Goal: Information Seeking & Learning: Understand process/instructions

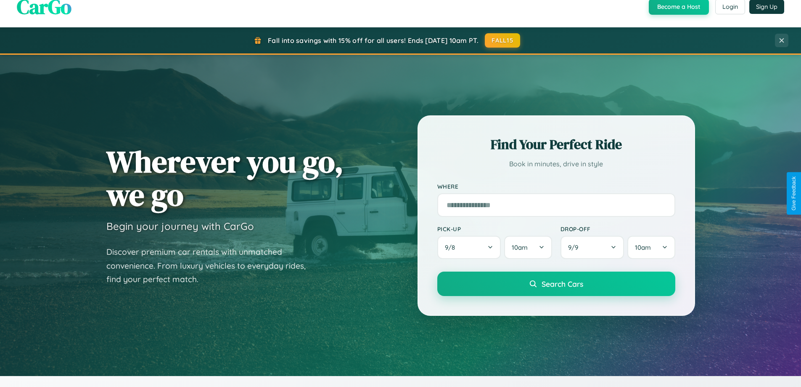
scroll to position [579, 0]
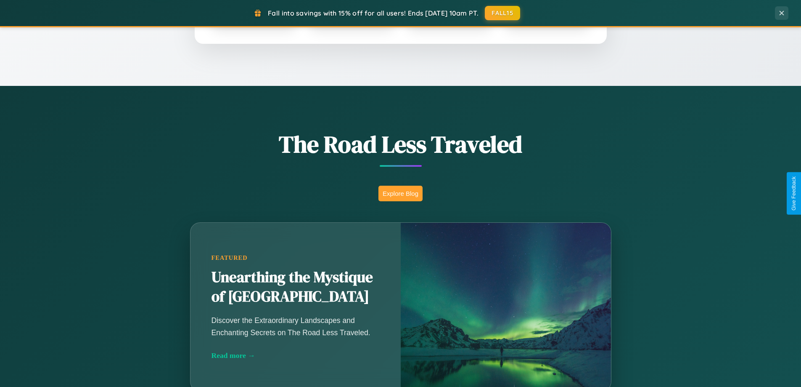
click at [400, 193] on button "Explore Blog" at bounding box center [401, 194] width 44 height 16
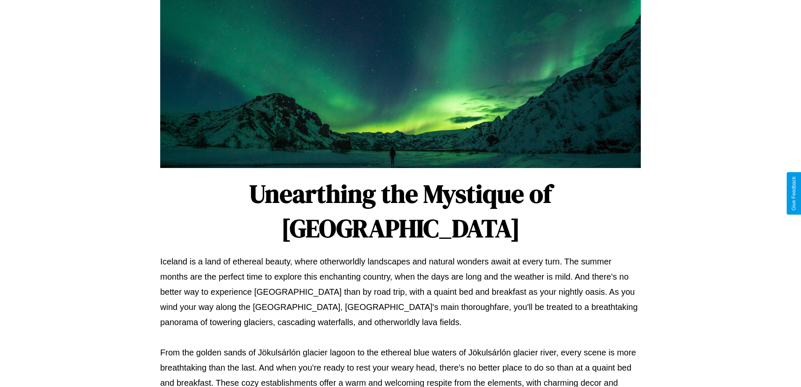
scroll to position [272, 0]
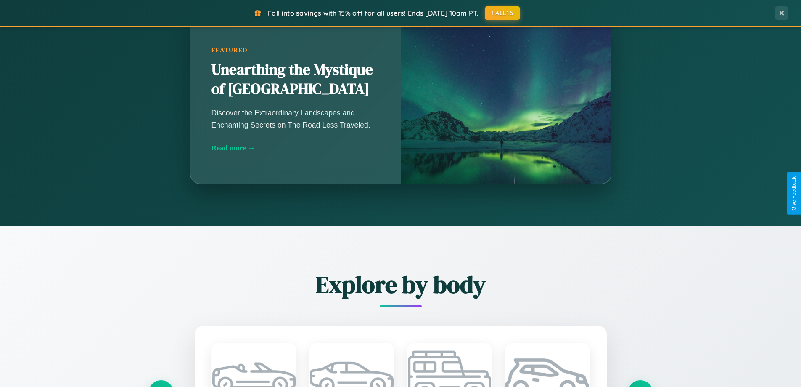
scroll to position [1619, 0]
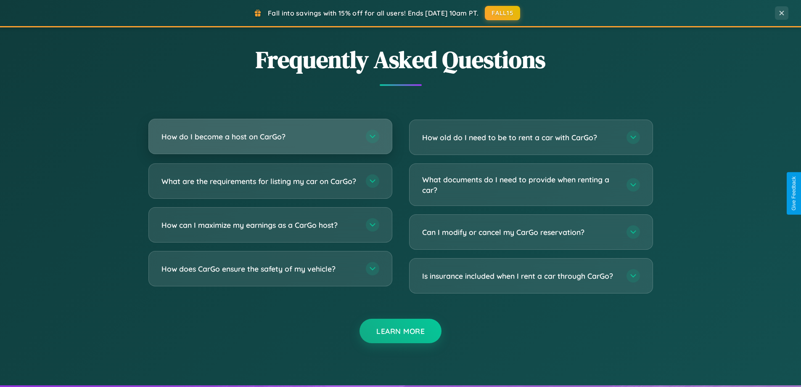
click at [270, 137] on h3 "How do I become a host on CarGo?" at bounding box center [260, 136] width 196 height 11
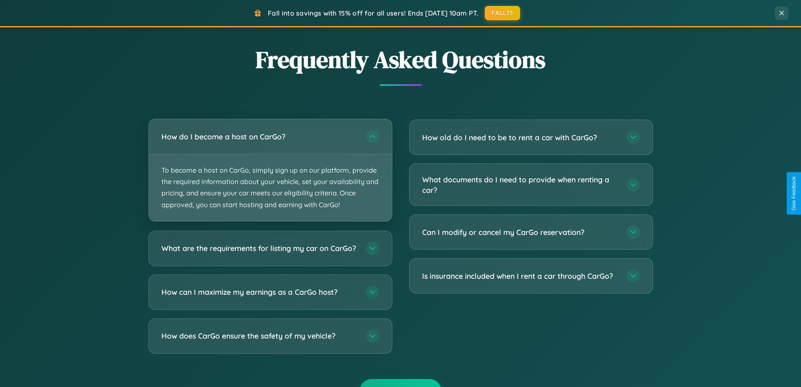
click at [270, 170] on p "To become a host on CarGo, simply sign up on our platform, provide the required…" at bounding box center [270, 187] width 243 height 67
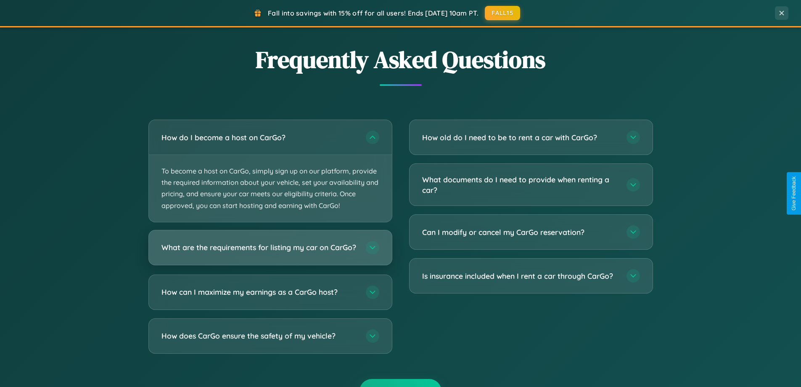
click at [270, 251] on h3 "What are the requirements for listing my car on CarGo?" at bounding box center [260, 247] width 196 height 11
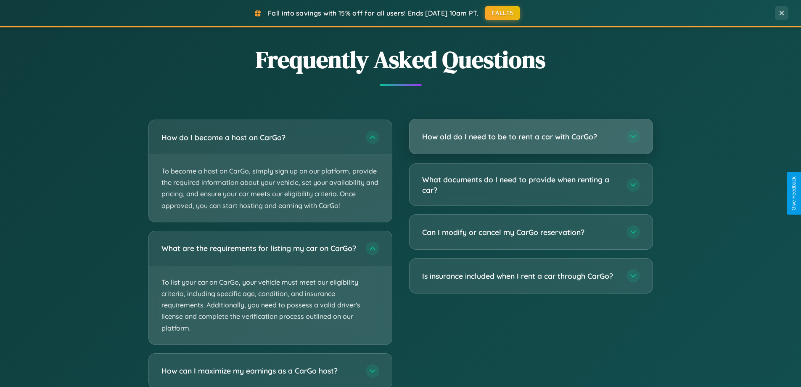
click at [531, 137] on h3 "How old do I need to be to rent a car with CarGo?" at bounding box center [520, 136] width 196 height 11
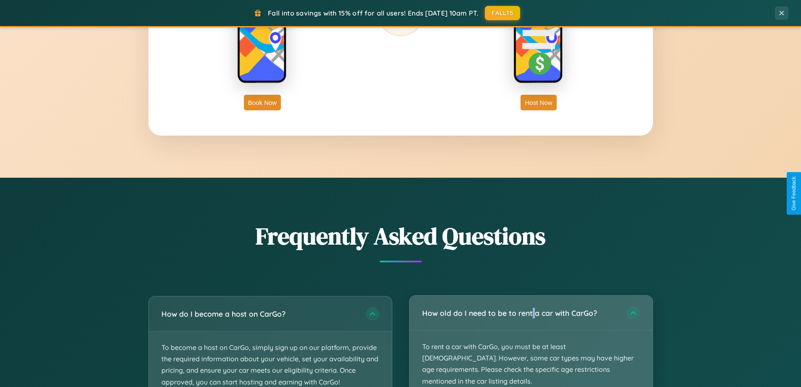
scroll to position [1352, 0]
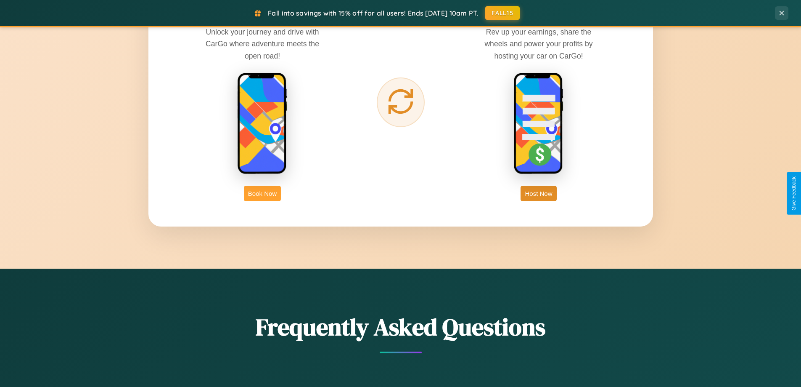
click at [262, 193] on button "Book Now" at bounding box center [262, 194] width 37 height 16
